Goal: Task Accomplishment & Management: Manage account settings

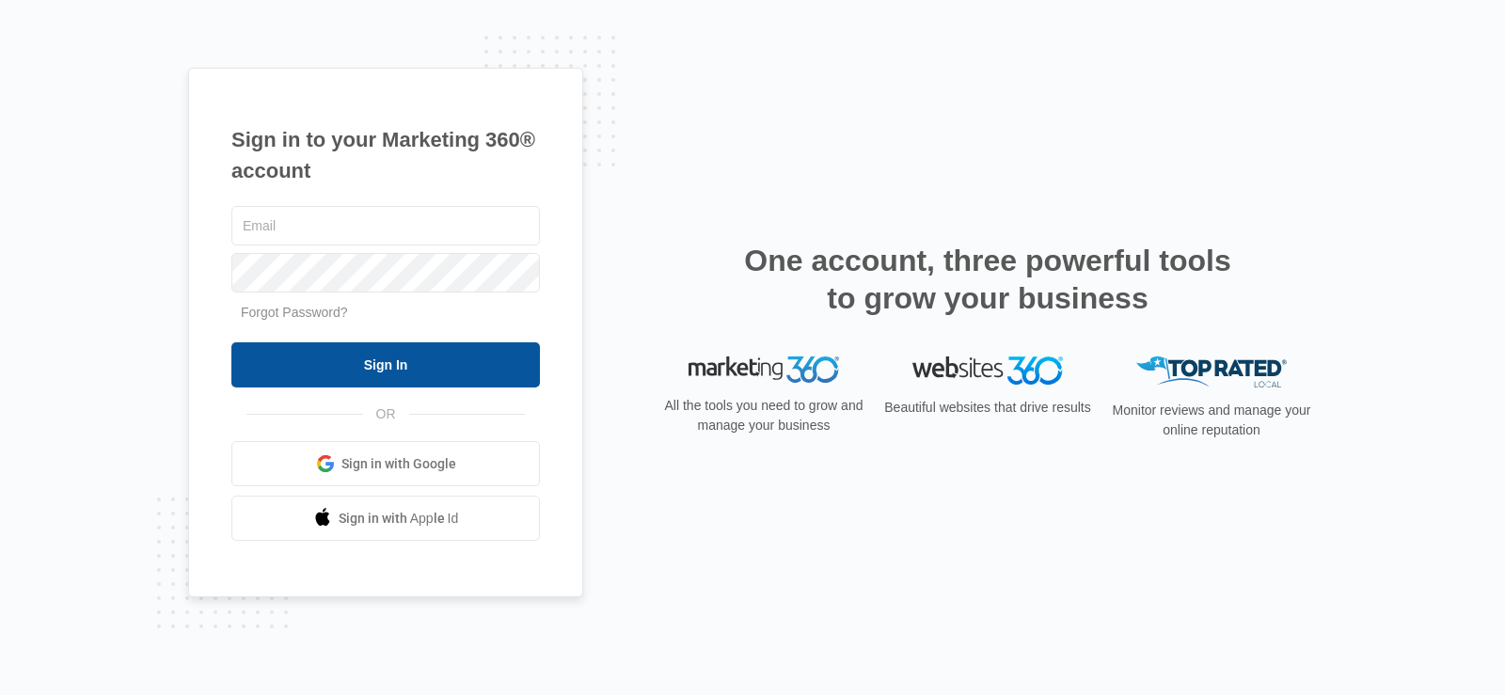
type input "[EMAIL_ADDRESS][US_STATE][DOMAIN_NAME]"
click at [479, 376] on input "Sign In" at bounding box center [385, 364] width 309 height 45
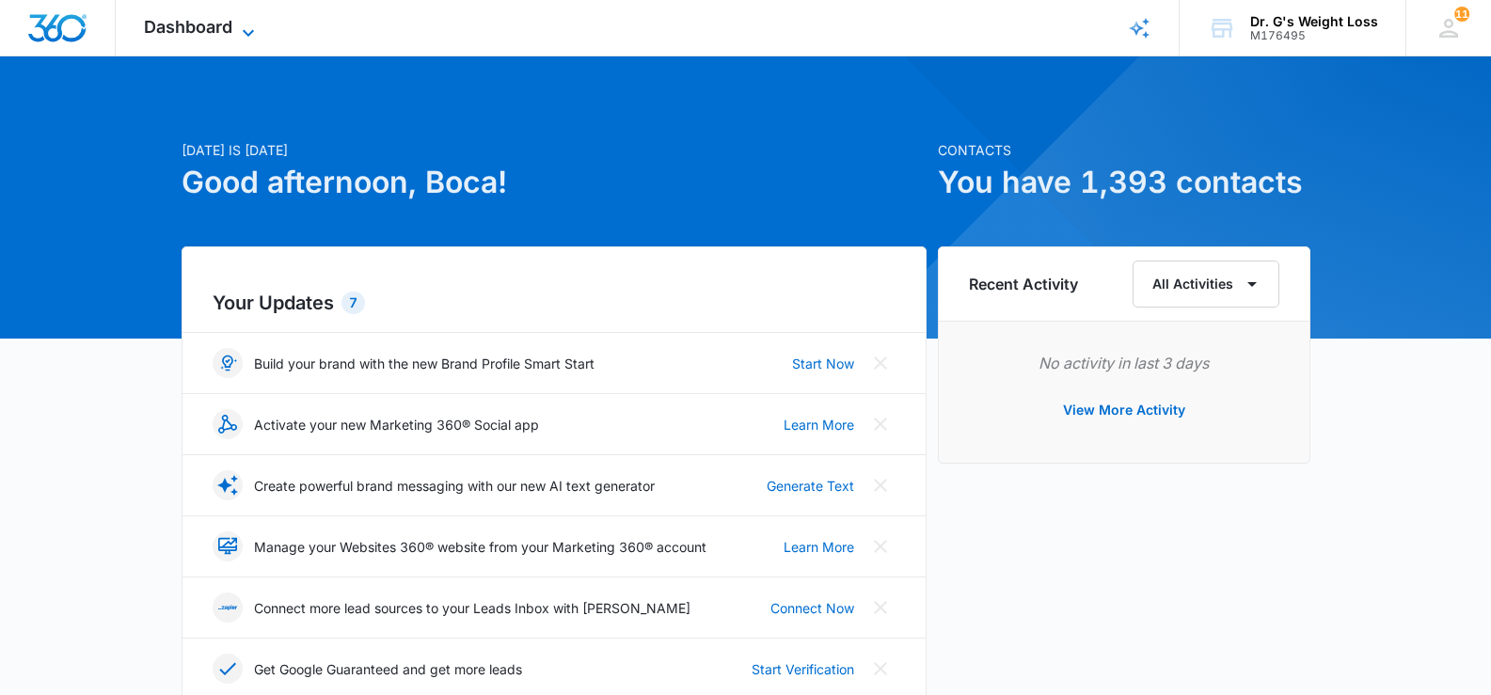
click at [205, 34] on span "Dashboard" at bounding box center [188, 27] width 88 height 20
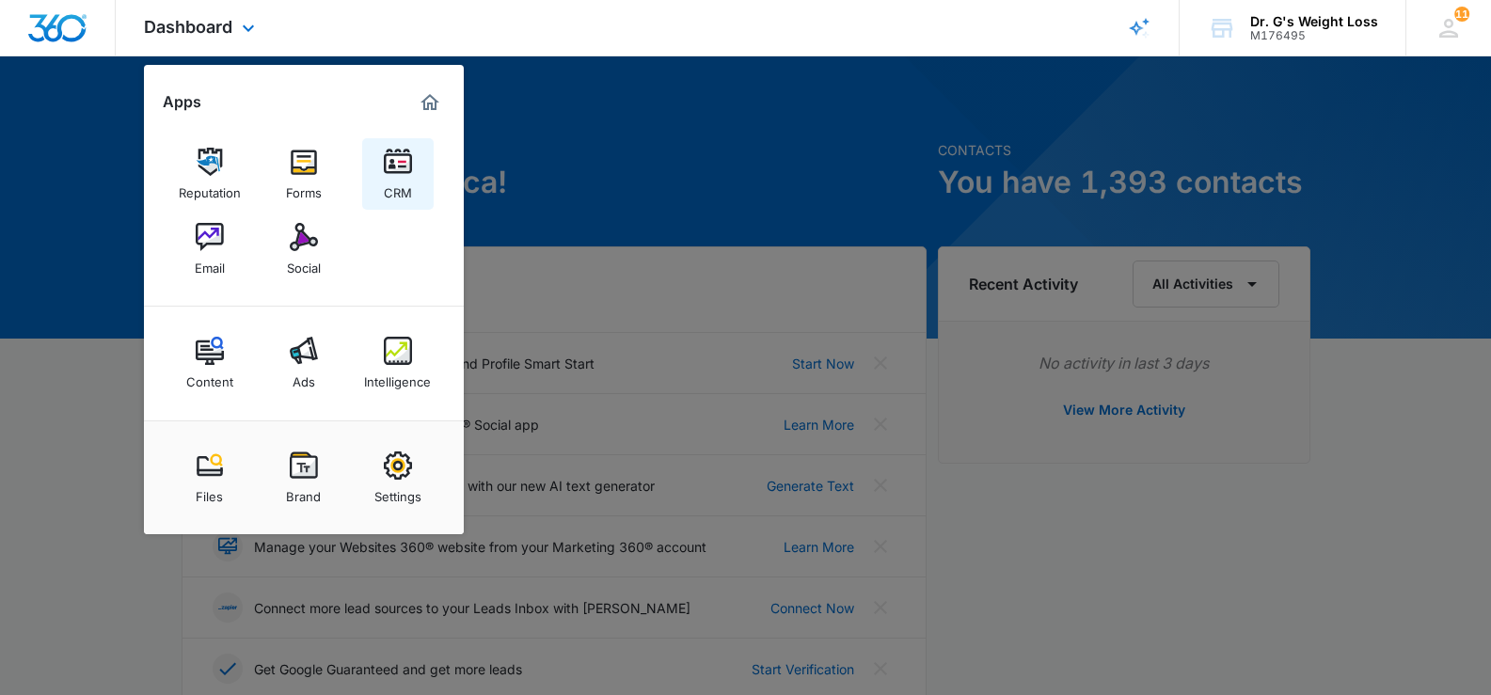
click at [410, 164] on img at bounding box center [398, 162] width 28 height 28
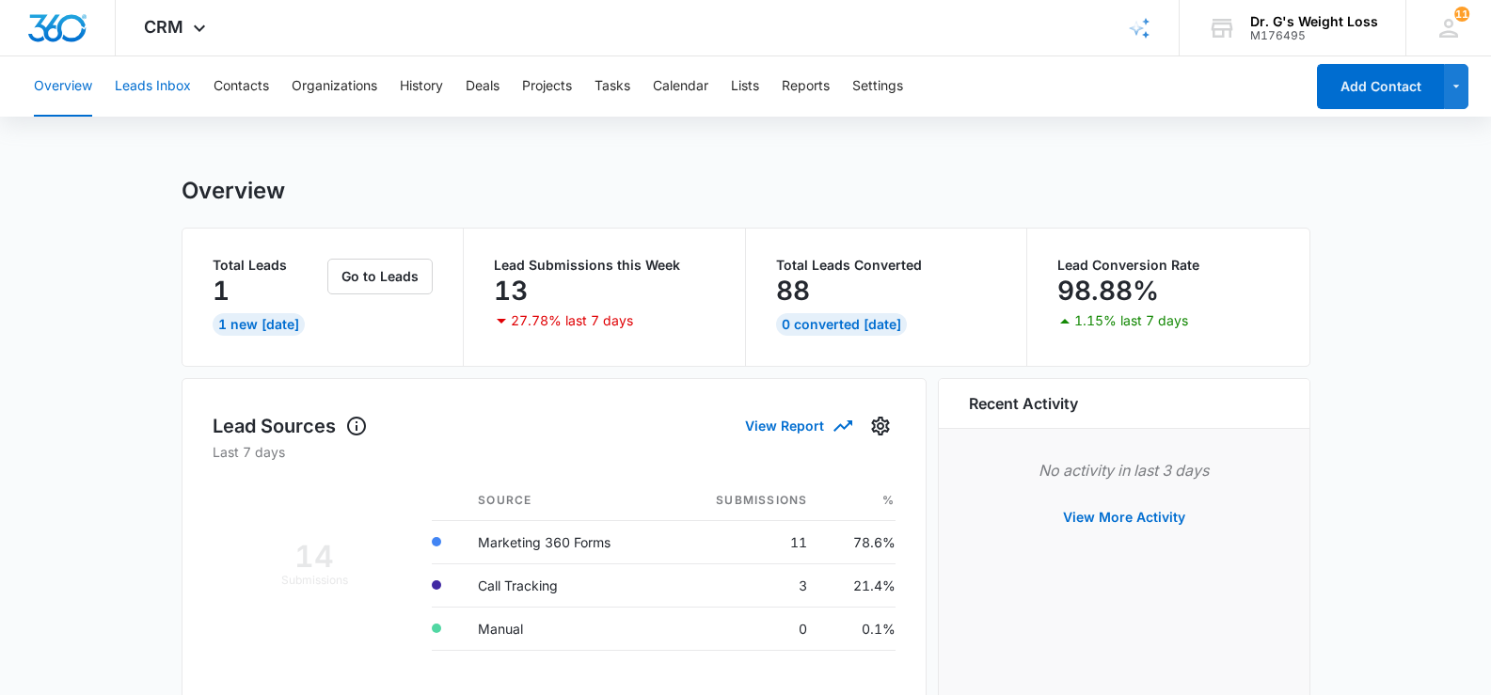
click at [124, 91] on button "Leads Inbox" at bounding box center [153, 86] width 76 height 60
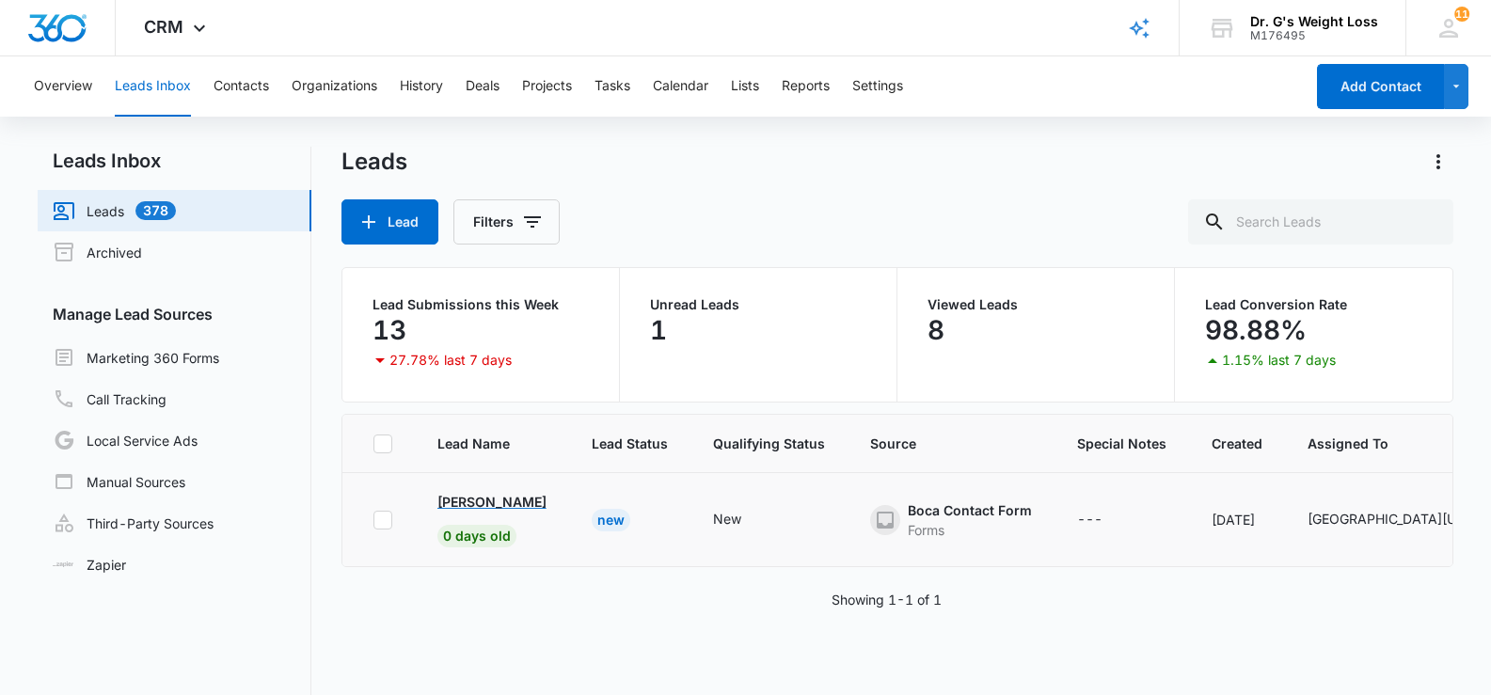
click at [519, 495] on p "Corrina Veverka" at bounding box center [491, 502] width 109 height 20
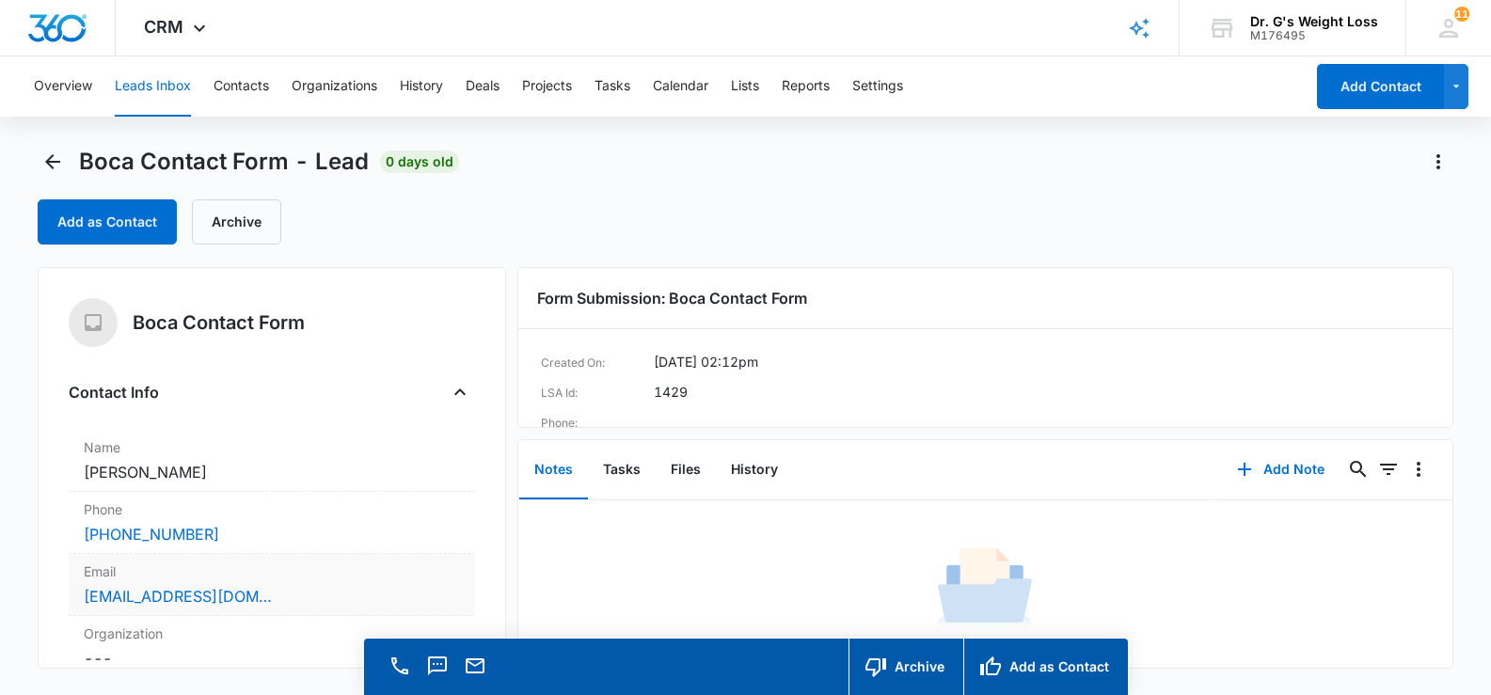
scroll to position [94, 0]
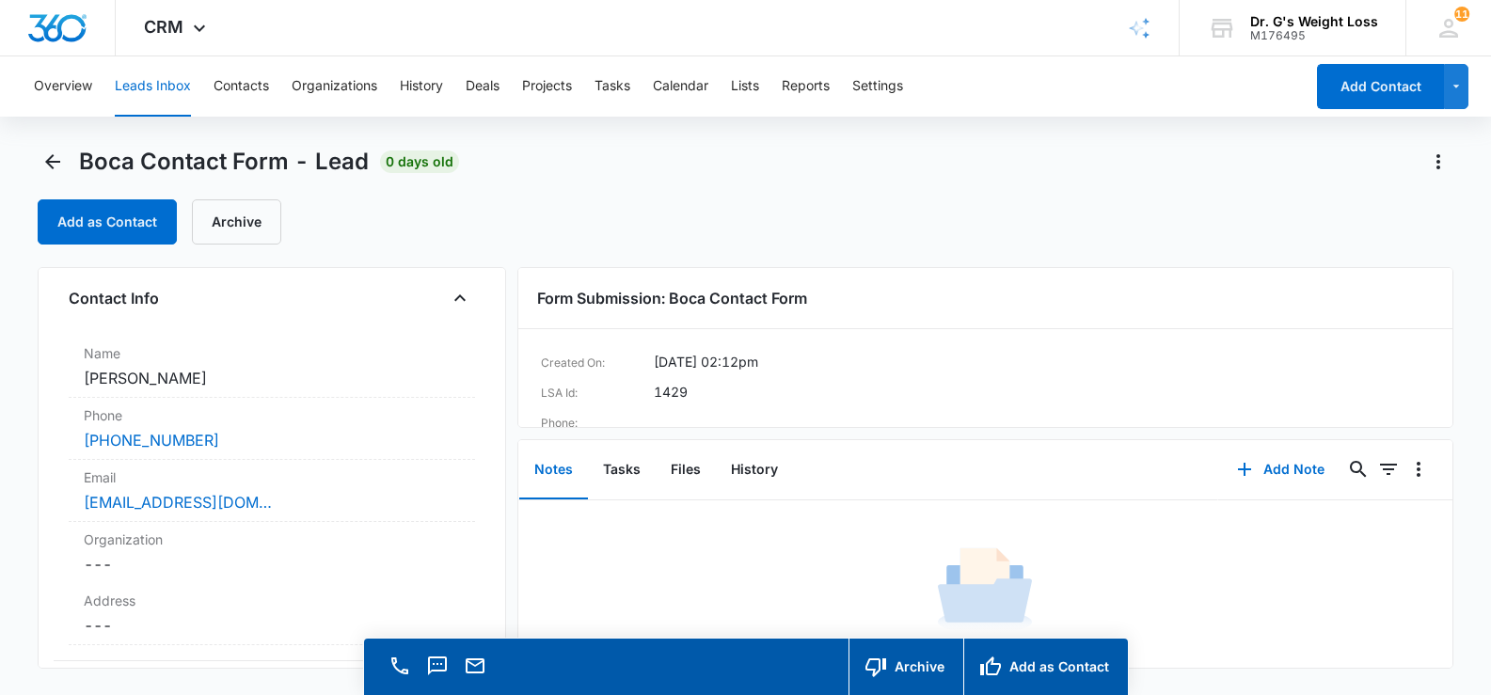
drag, startPoint x: 195, startPoint y: 375, endPoint x: 45, endPoint y: 382, distance: 149.7
click at [44, 382] on div "Boca Contact Form Contact Info Name Cancel Save Changes Corrina Veverka Phone C…" at bounding box center [272, 468] width 468 height 402
copy dd "Corrina Veverka"
click at [1266, 460] on button "Add Note" at bounding box center [1280, 469] width 125 height 45
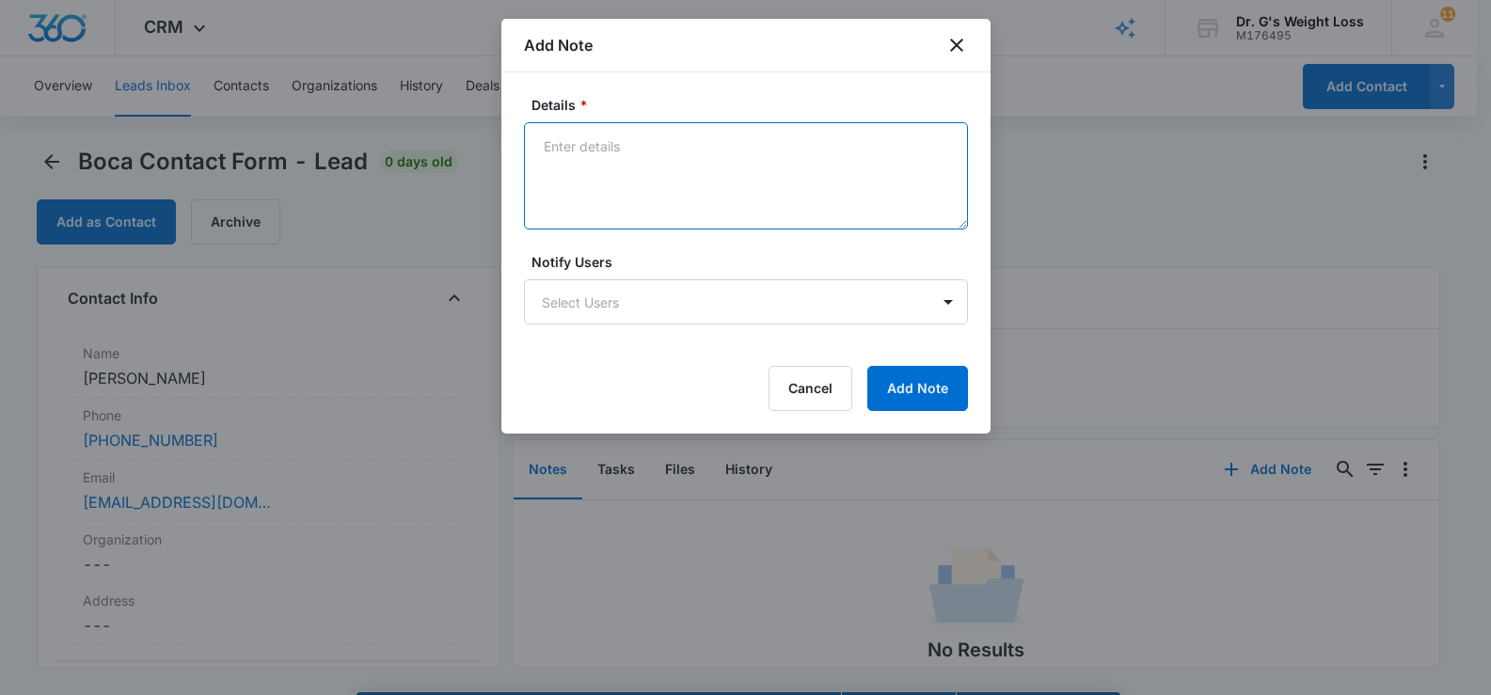
click at [607, 183] on textarea "Details *" at bounding box center [746, 175] width 444 height 107
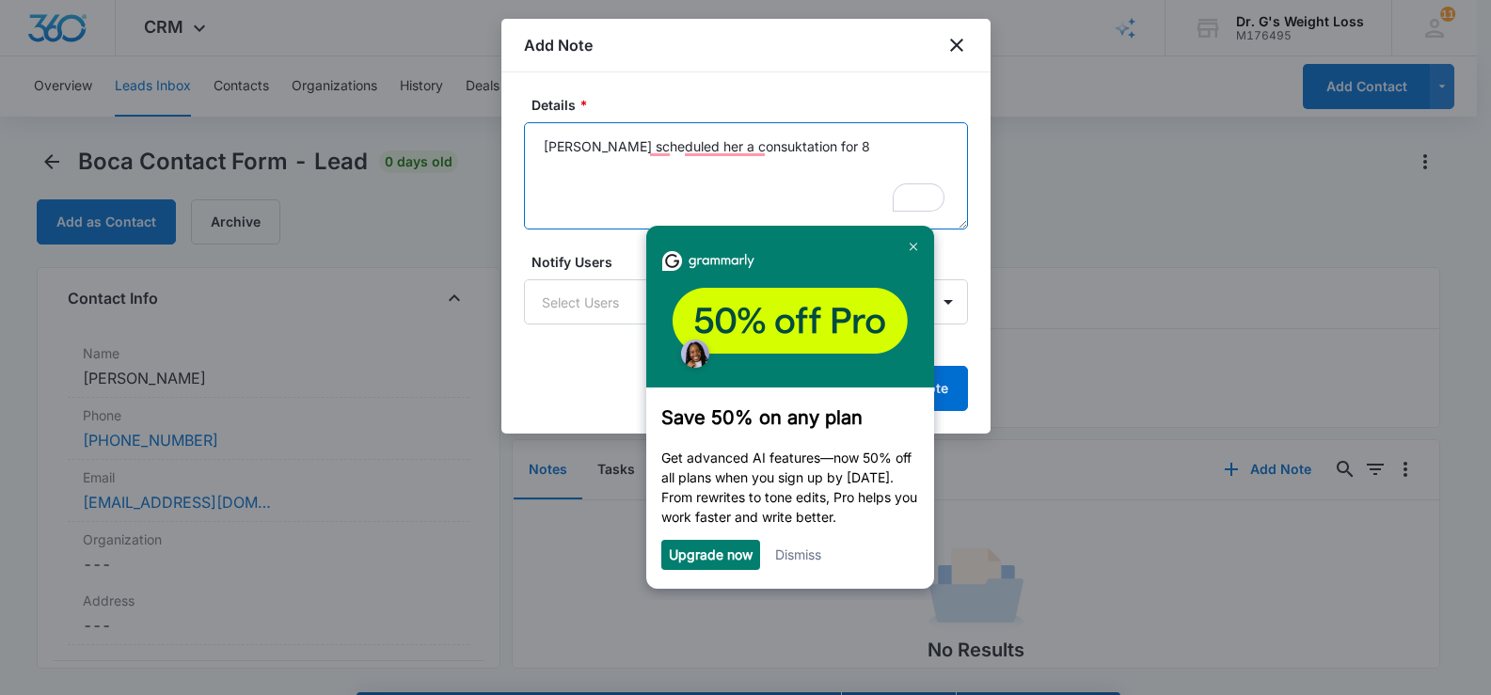
click at [850, 145] on textarea "Olivia scheduled her a consuktation for 8" at bounding box center [746, 175] width 444 height 107
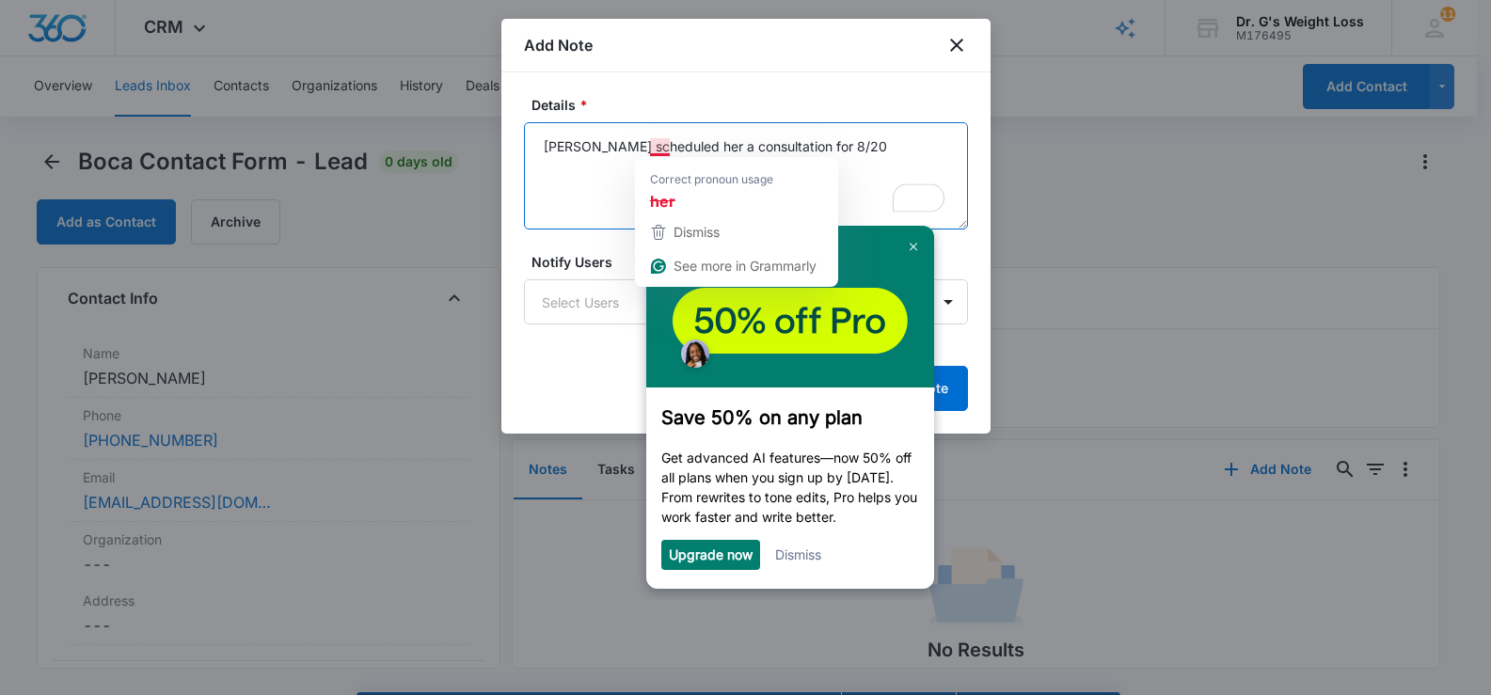
drag, startPoint x: 657, startPoint y: 144, endPoint x: 627, endPoint y: 183, distance: 48.4
click at [628, 183] on textarea "Olivia scheduled her a consultation for 8/20" at bounding box center [746, 175] width 444 height 107
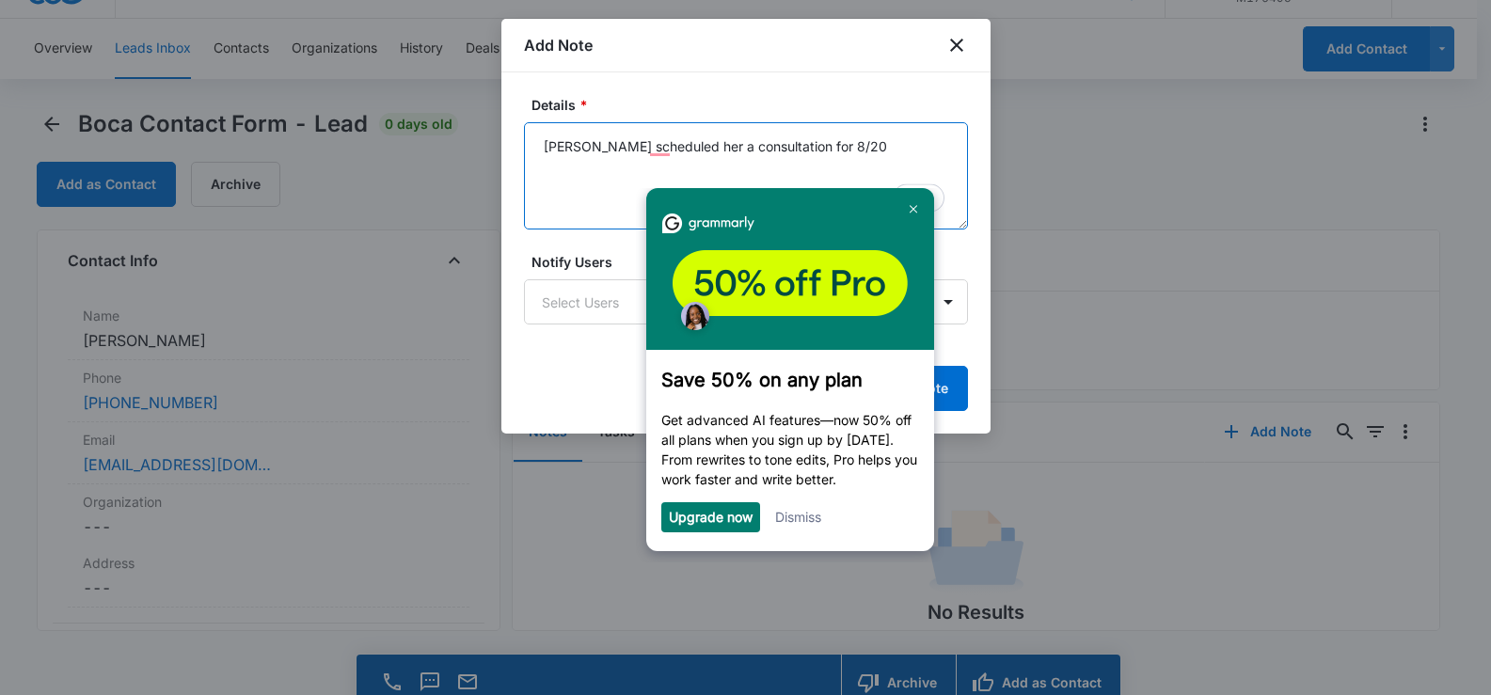
scroll to position [54, 0]
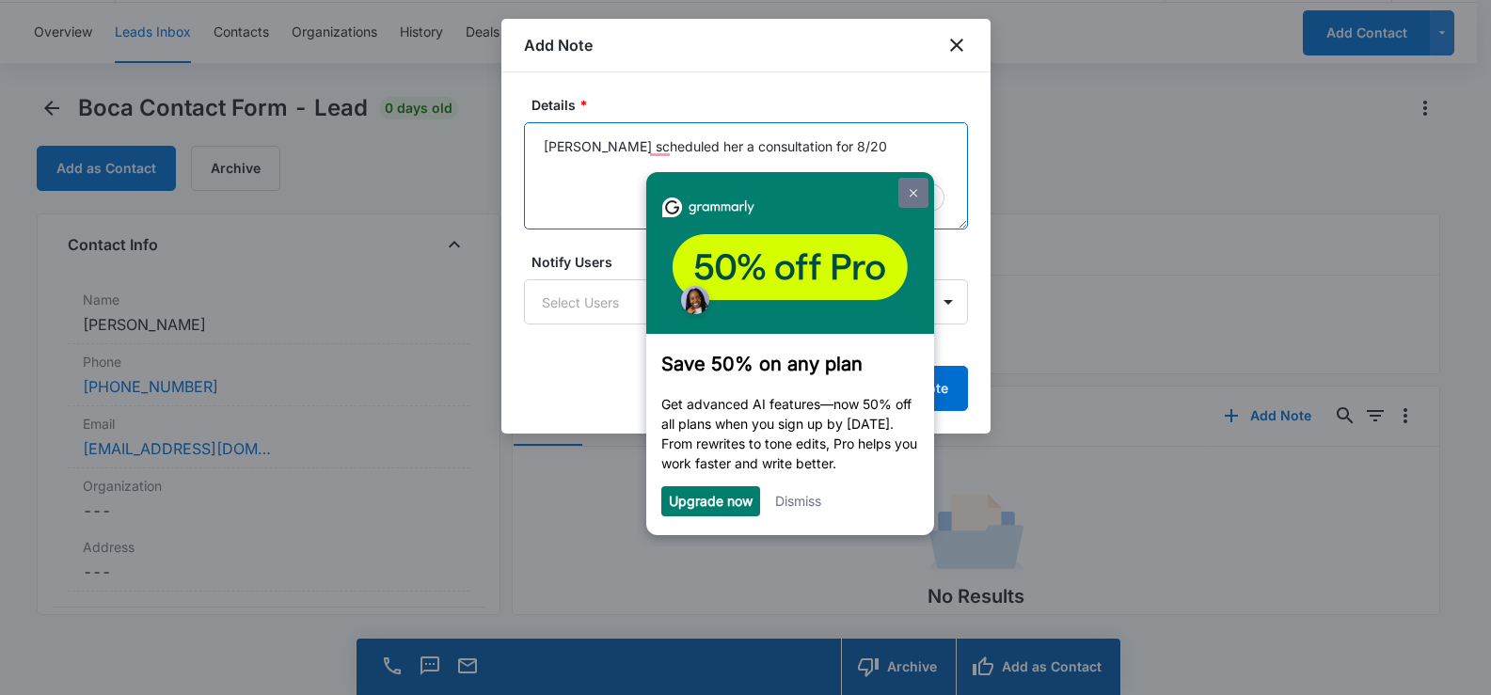
type textarea "Olivia scheduled her a consultation for 8/20"
click at [912, 187] on link at bounding box center [912, 193] width 30 height 30
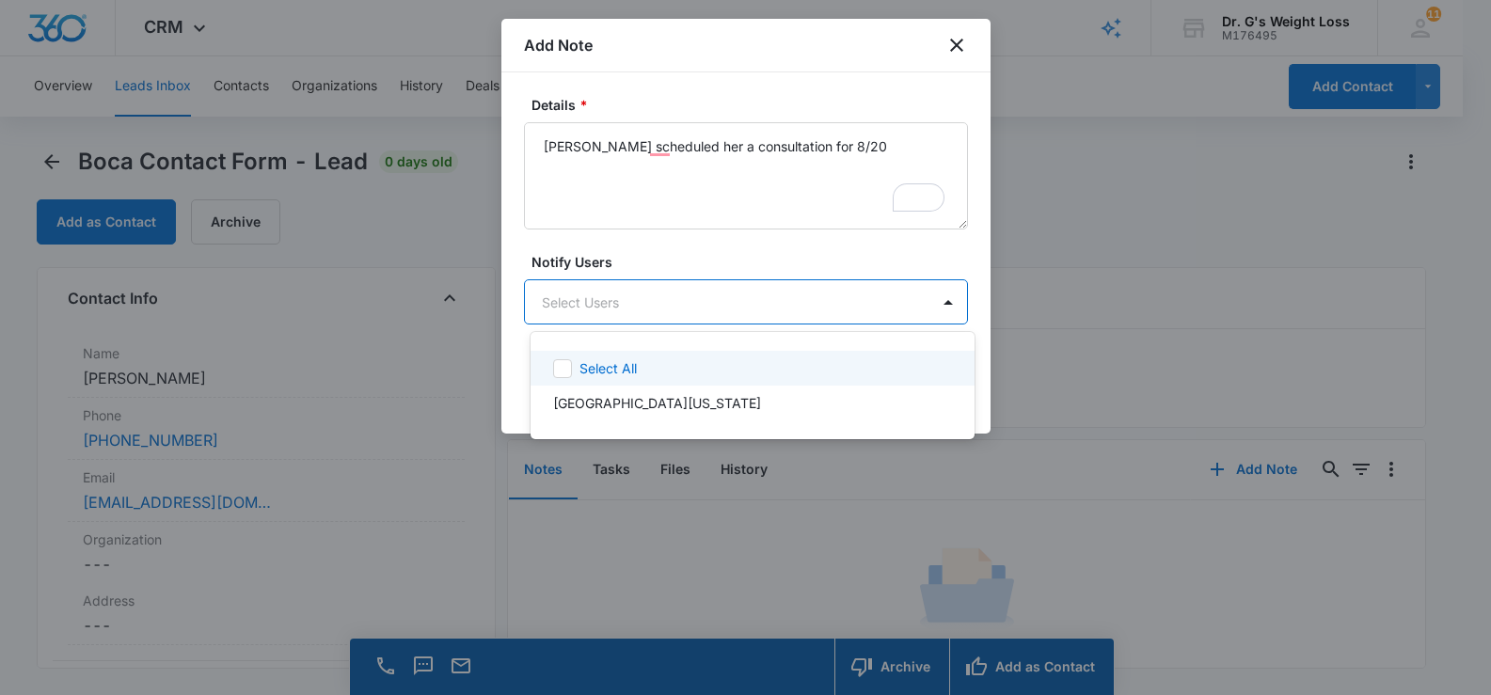
scroll to position [0, 0]
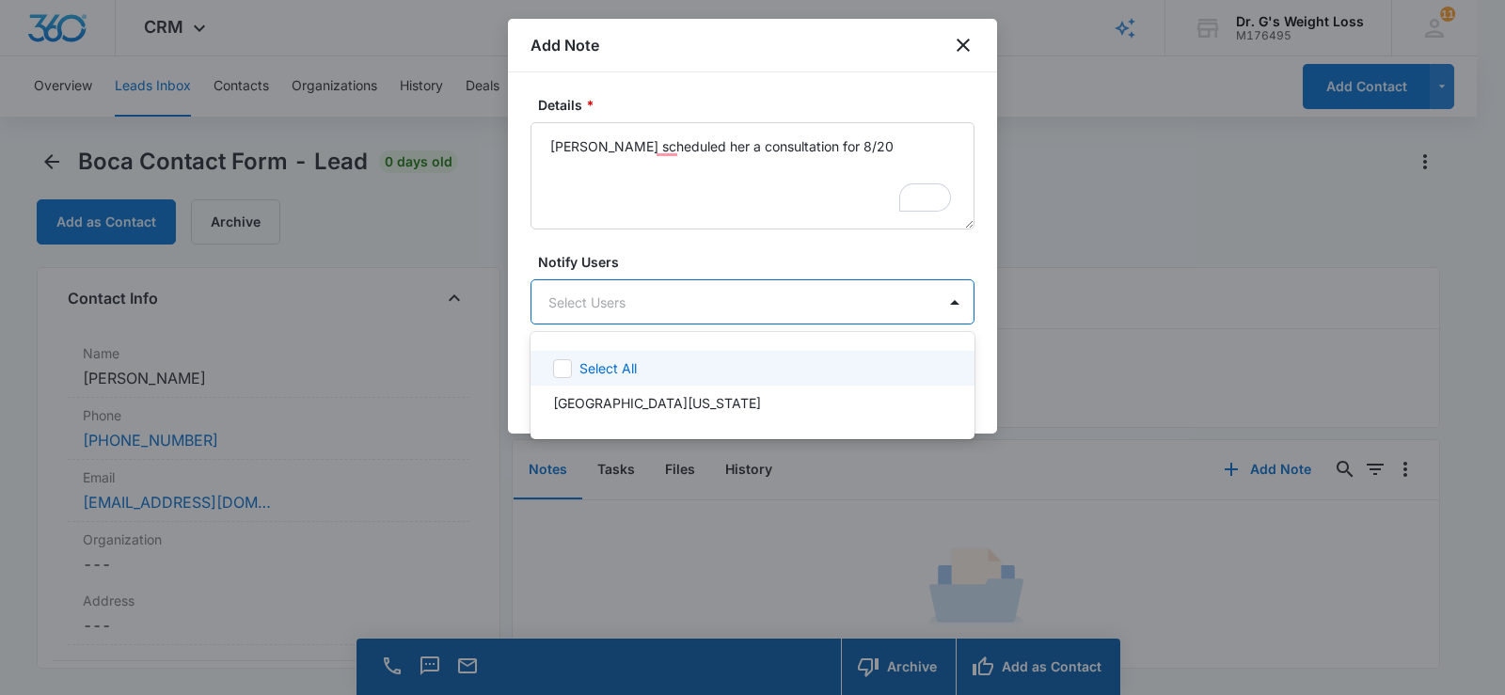
drag, startPoint x: 677, startPoint y: 300, endPoint x: 685, endPoint y: 317, distance: 18.5
click at [678, 300] on body "CRM Apps Reputation Forms CRM Email Social Content Ads Intelligence Files Brand…" at bounding box center [752, 347] width 1505 height 695
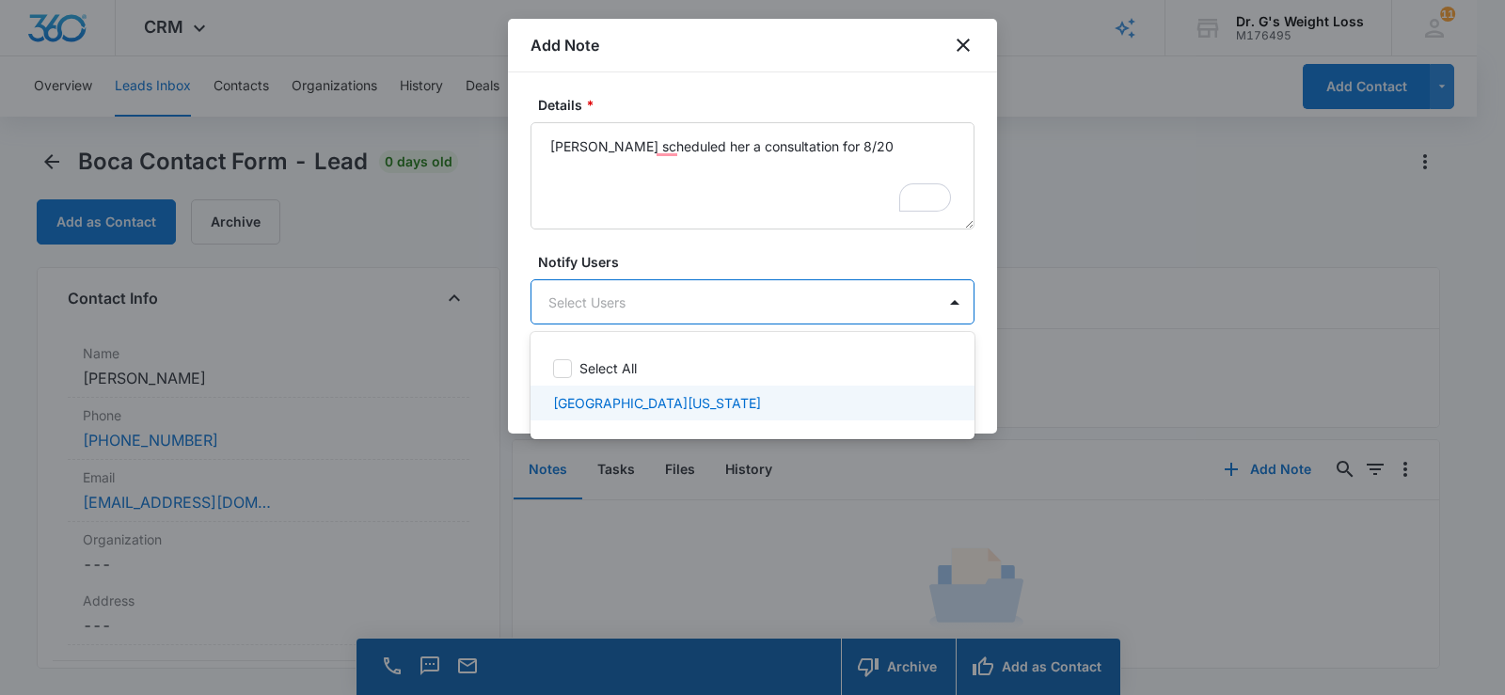
click at [661, 420] on div "Boca Florida" at bounding box center [753, 403] width 444 height 35
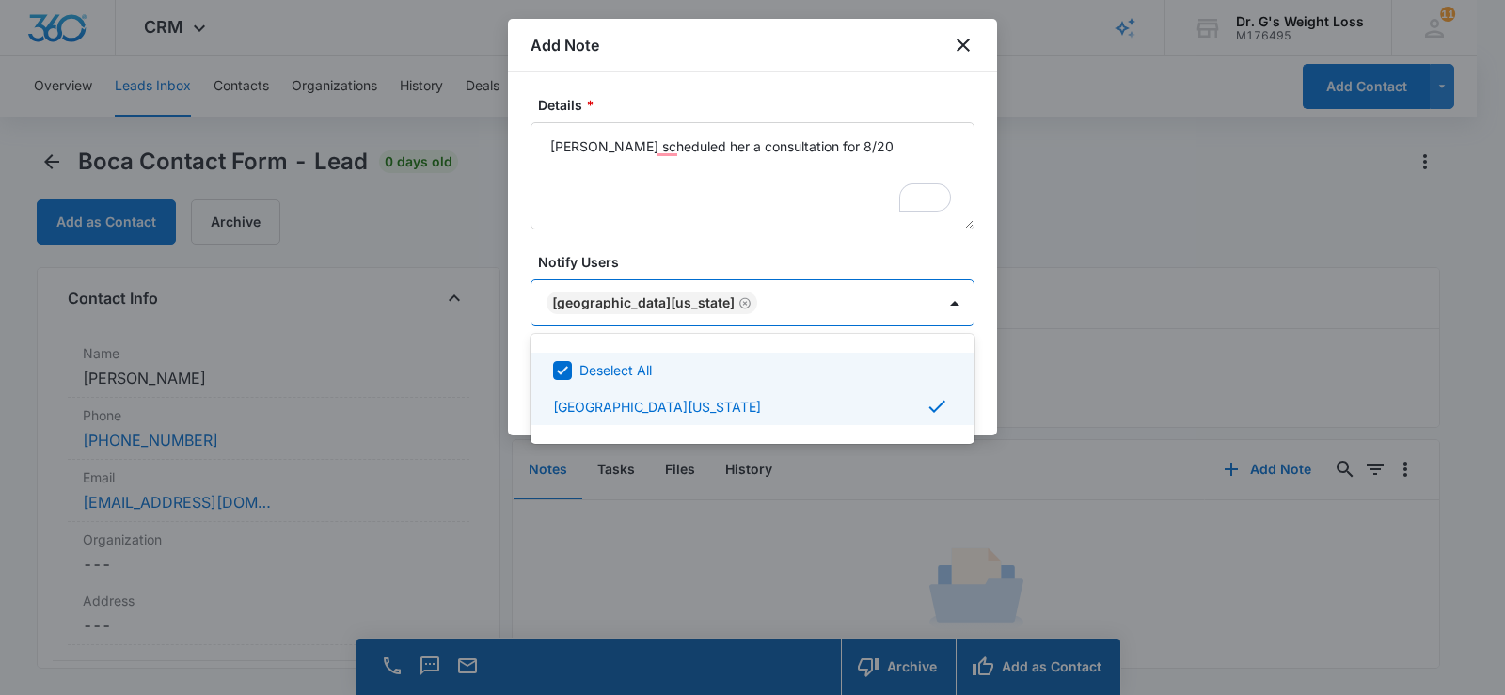
click at [978, 366] on div at bounding box center [752, 347] width 1505 height 695
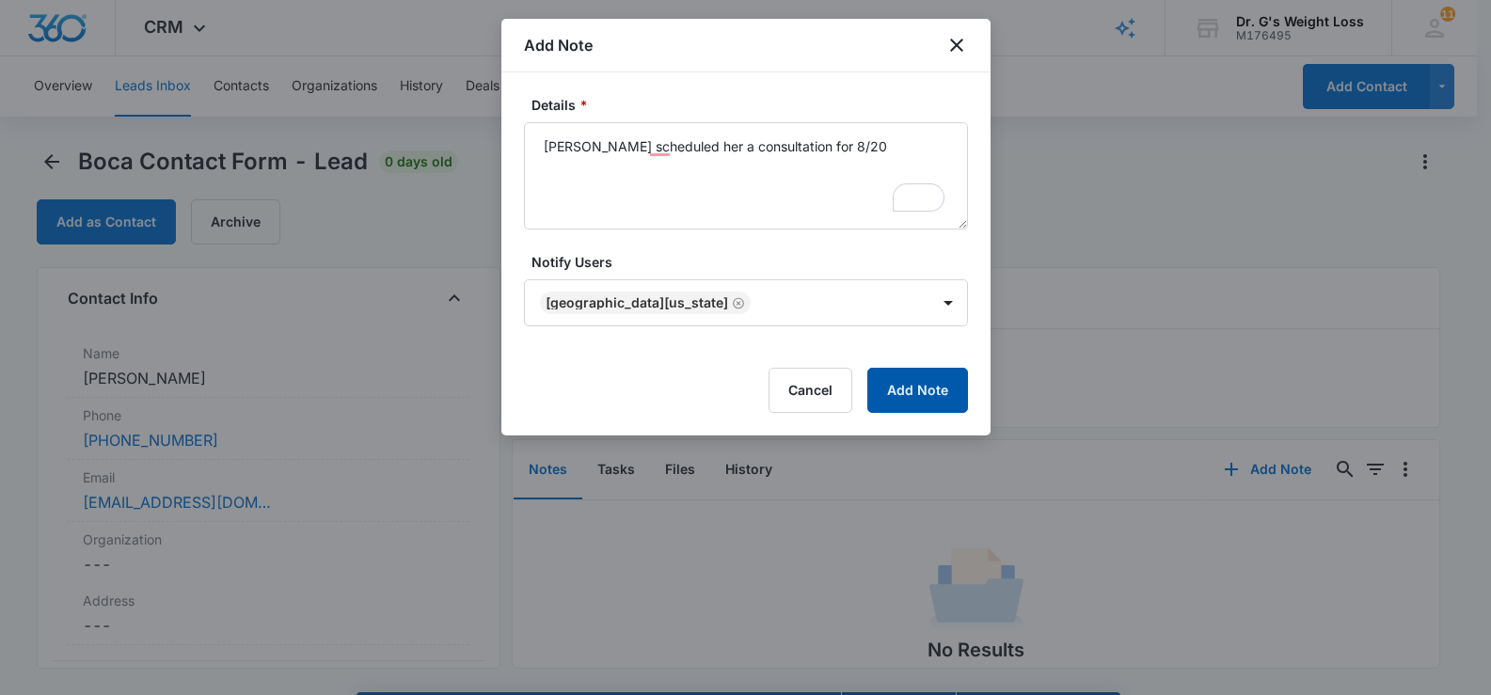
click at [943, 403] on button "Add Note" at bounding box center [917, 390] width 101 height 45
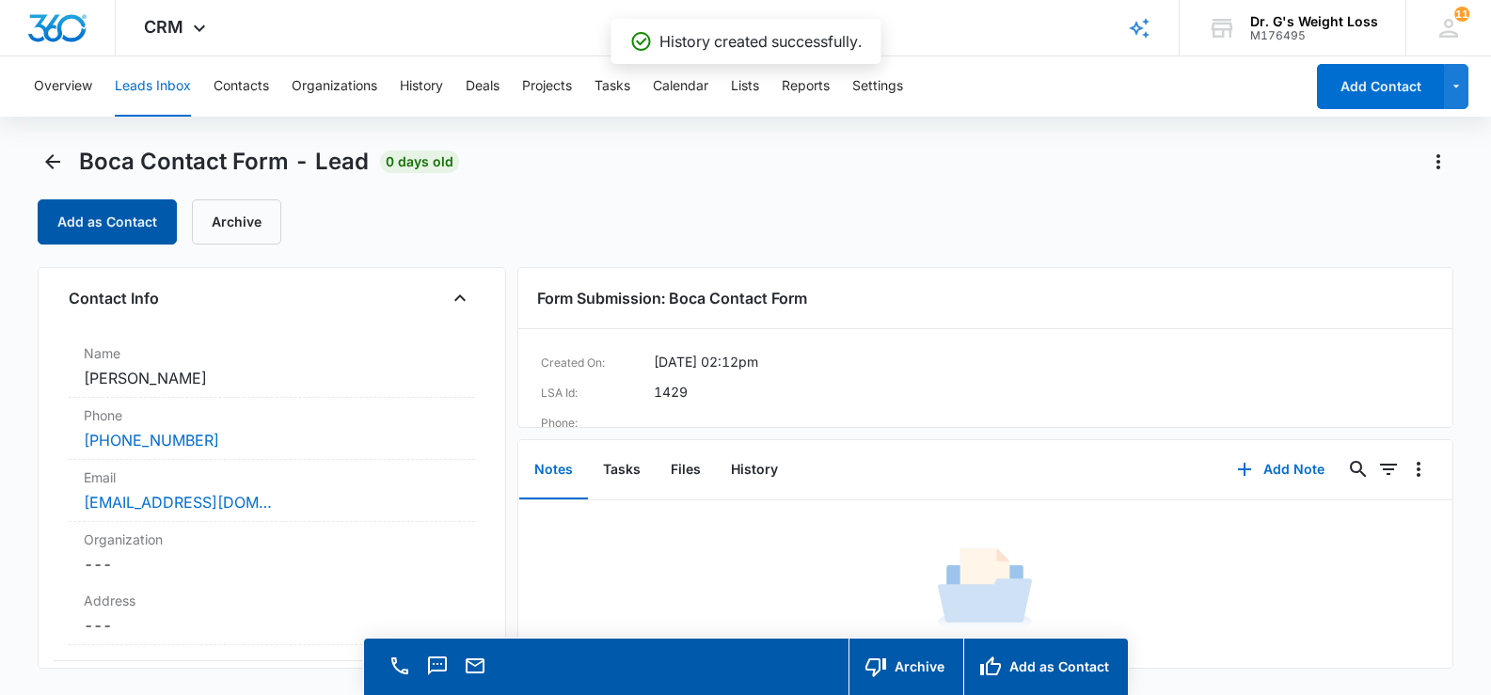
click at [119, 214] on button "Add as Contact" at bounding box center [107, 221] width 139 height 45
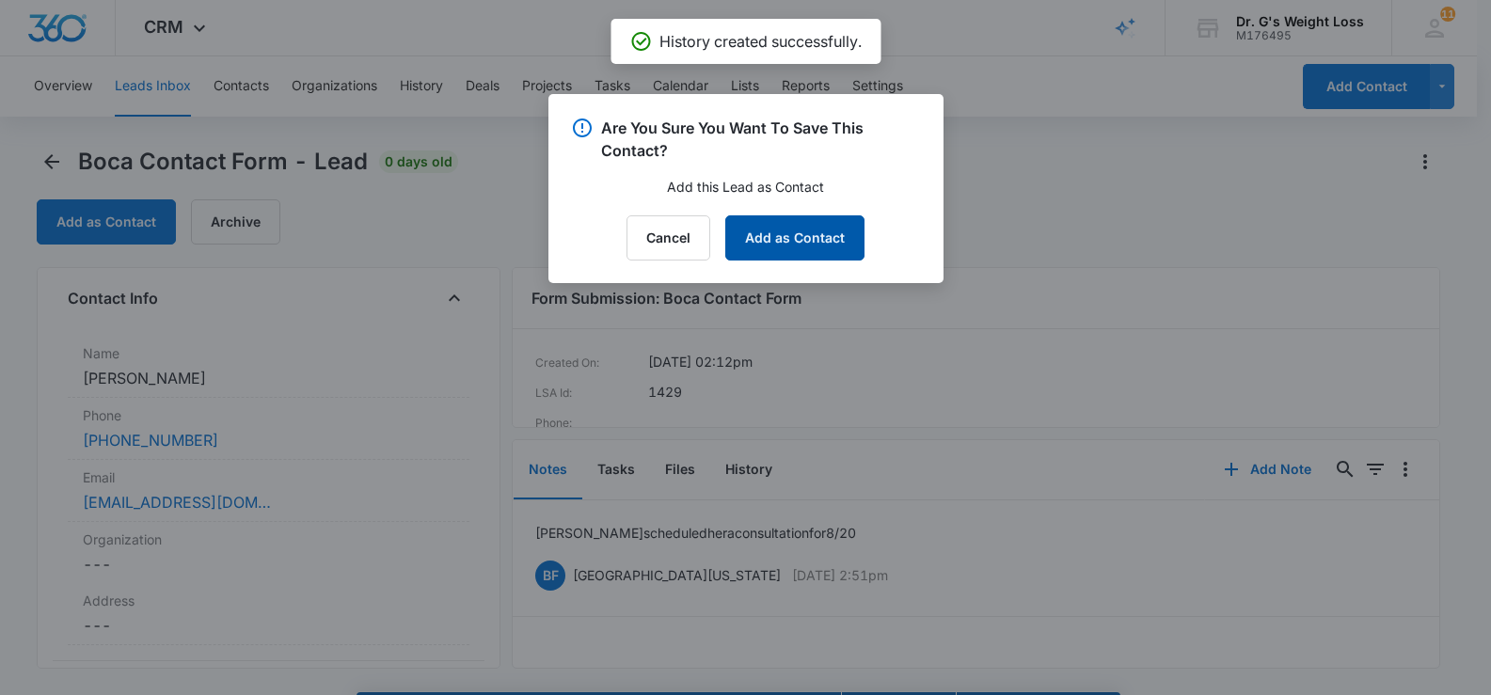
click at [798, 230] on button "Add as Contact" at bounding box center [794, 237] width 139 height 45
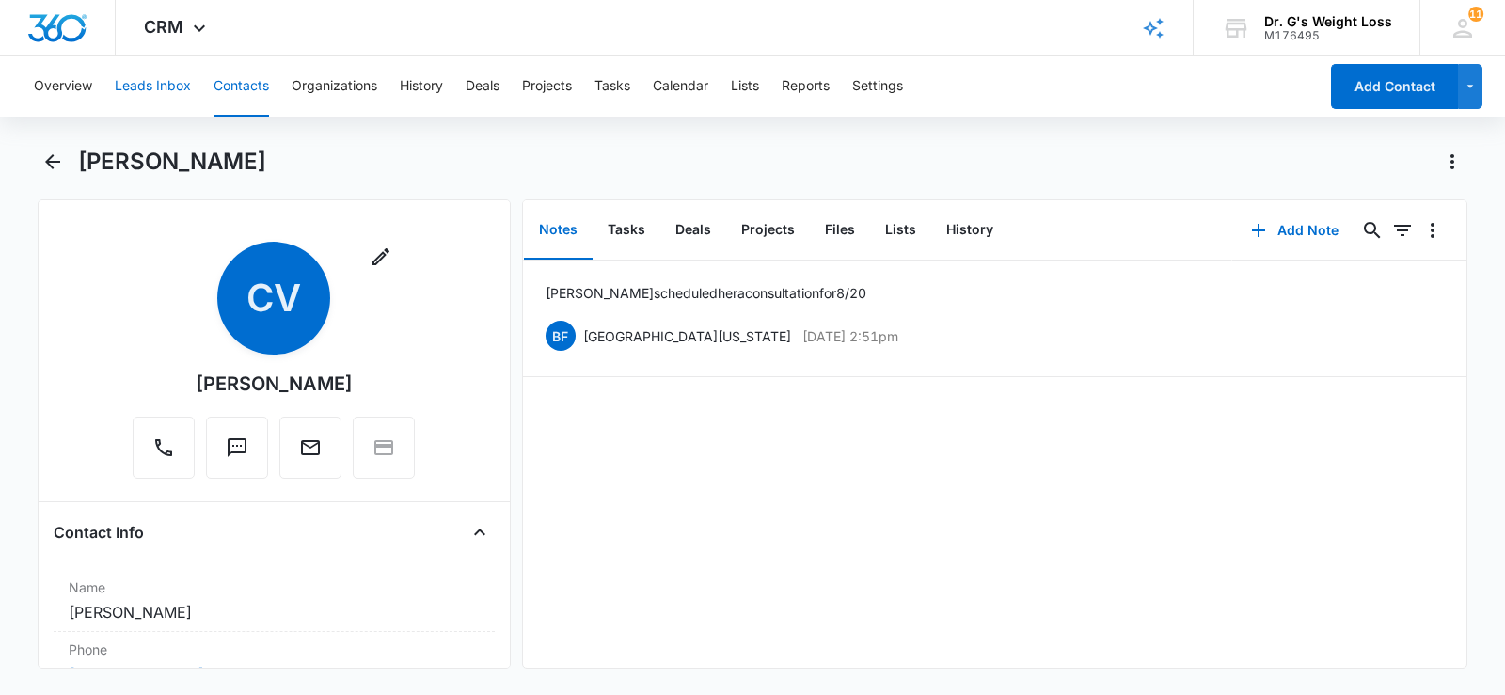
click at [146, 89] on button "Leads Inbox" at bounding box center [153, 86] width 76 height 60
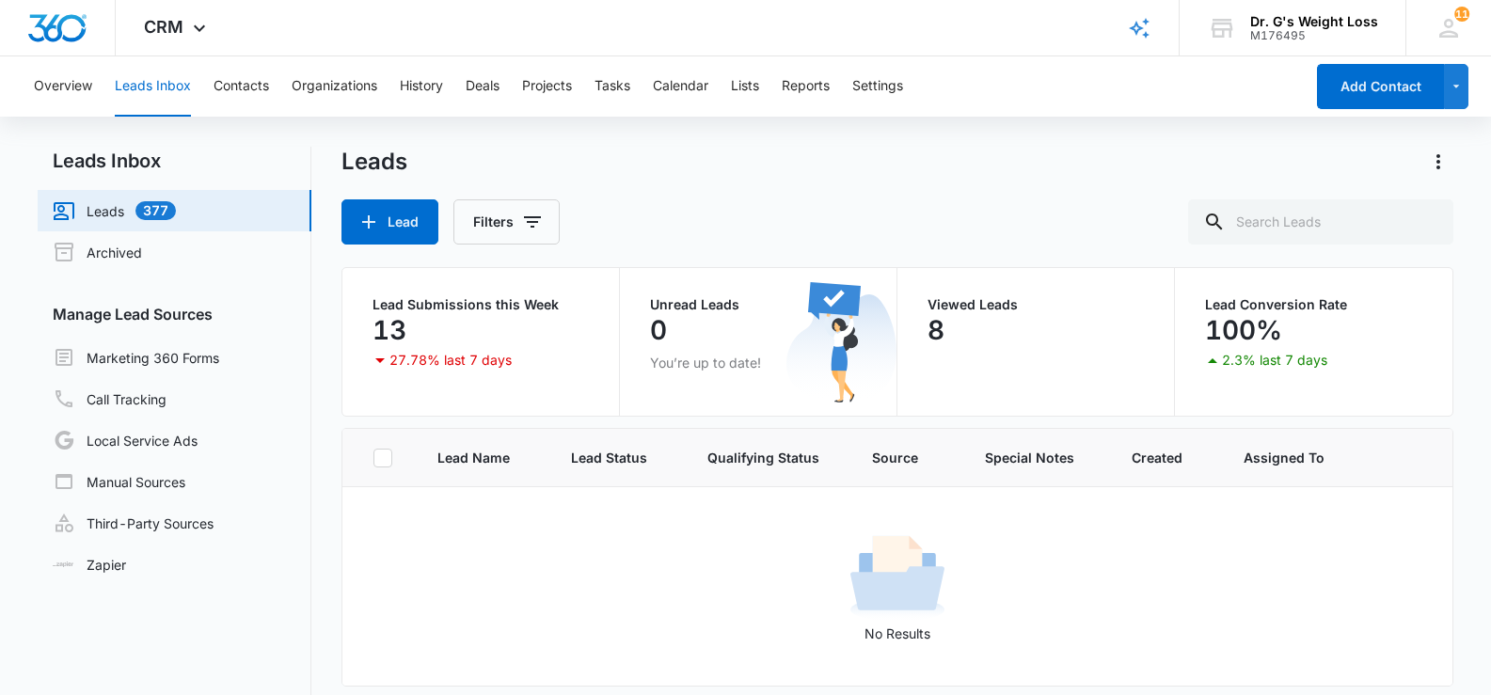
click at [167, 98] on button "Leads Inbox" at bounding box center [153, 86] width 76 height 60
click at [1450, 22] on icon at bounding box center [1449, 28] width 28 height 28
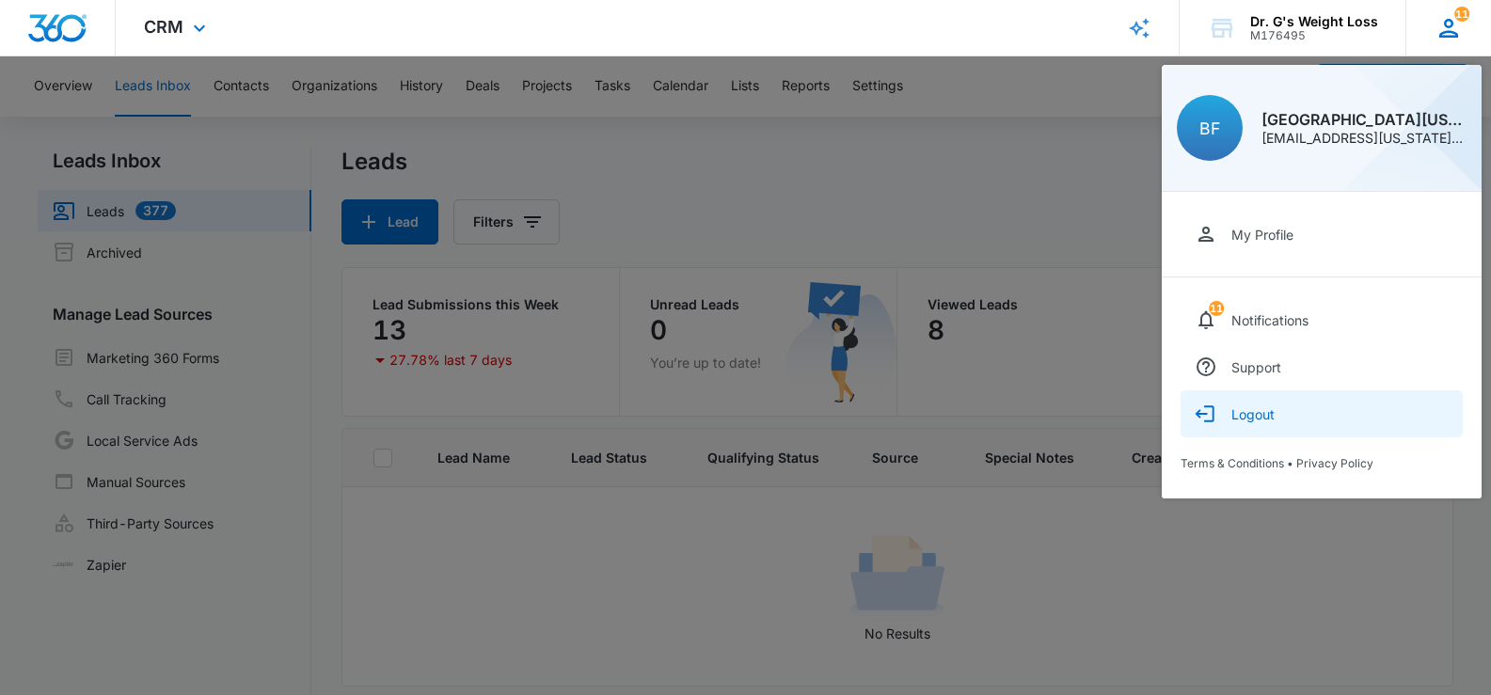
click at [1254, 415] on div "Logout" at bounding box center [1252, 414] width 43 height 16
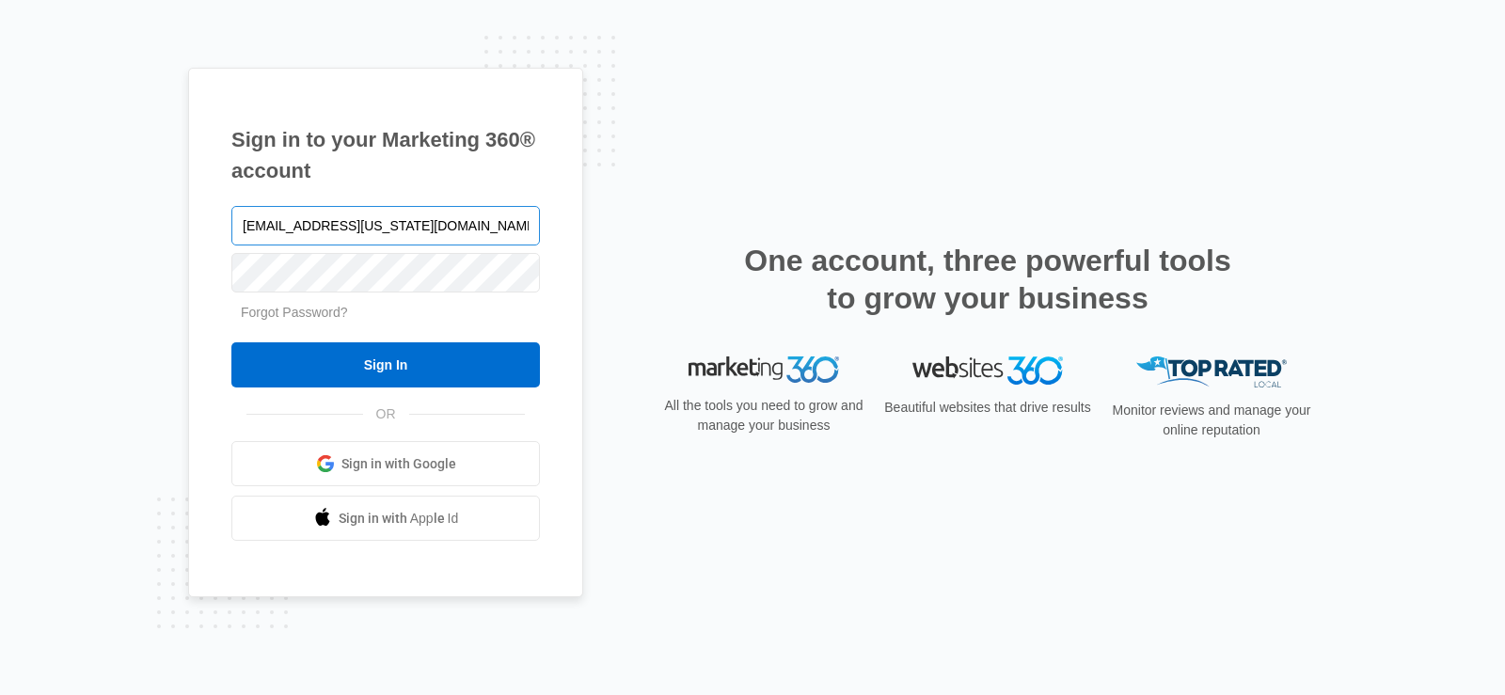
click at [387, 213] on input "[EMAIL_ADDRESS][US_STATE][DOMAIN_NAME]" at bounding box center [385, 226] width 309 height 40
type input "plantation.florida@drgsweightloss.com"
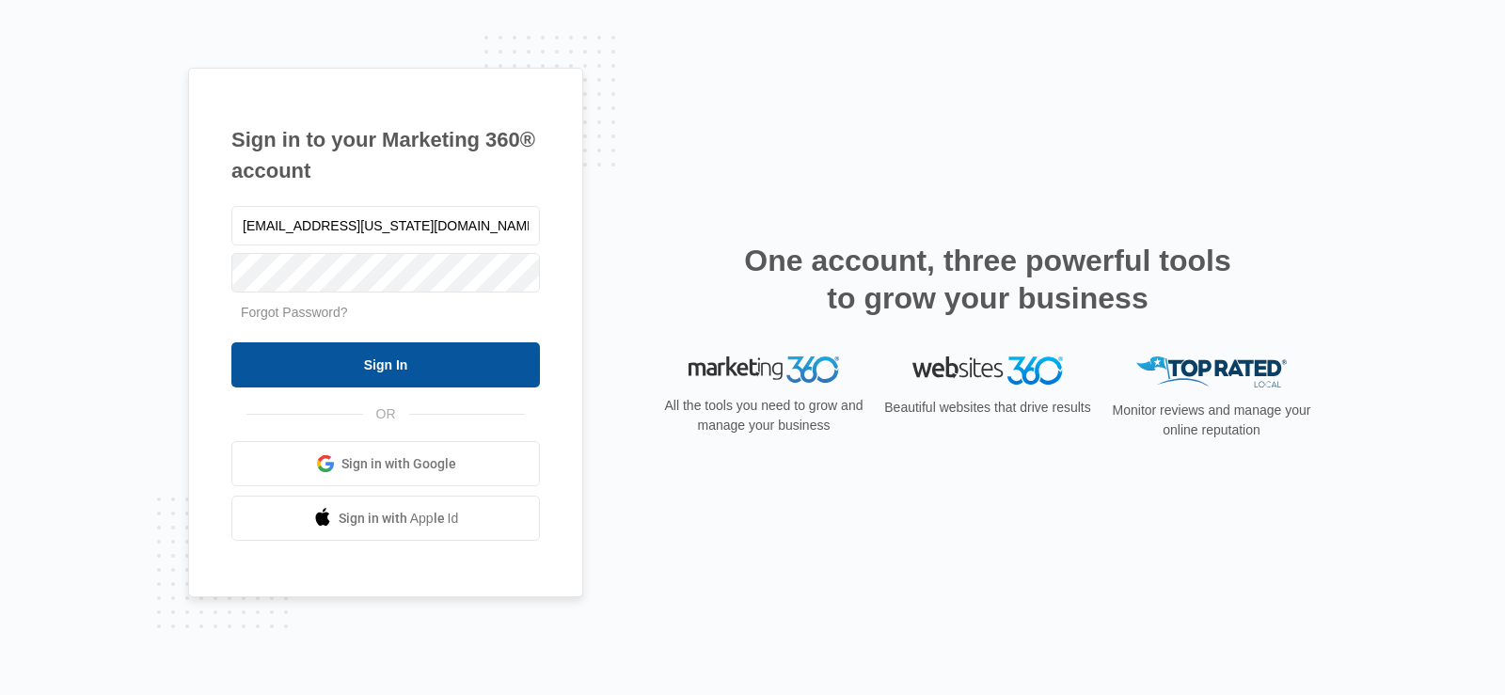
click at [329, 388] on input "Sign In" at bounding box center [385, 364] width 309 height 45
